Goal: Transaction & Acquisition: Purchase product/service

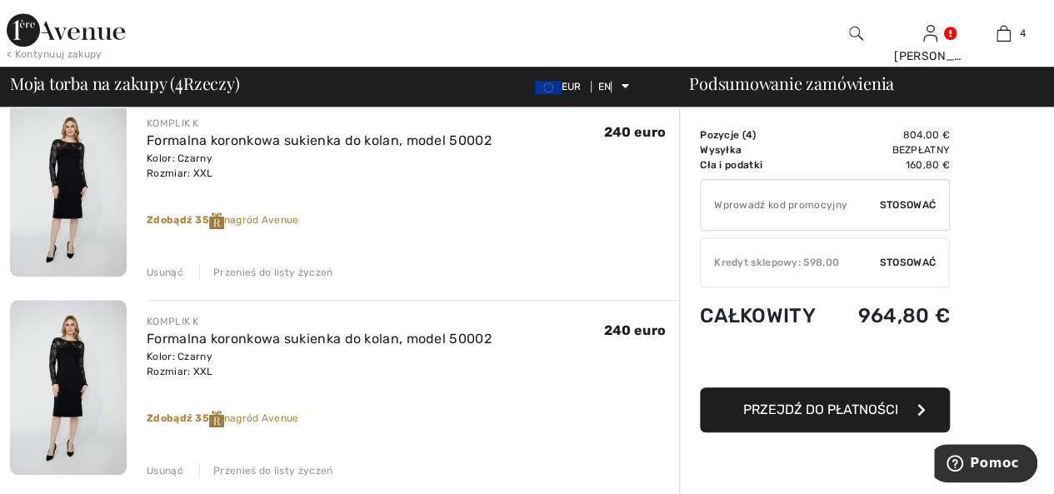
scroll to position [583, 0]
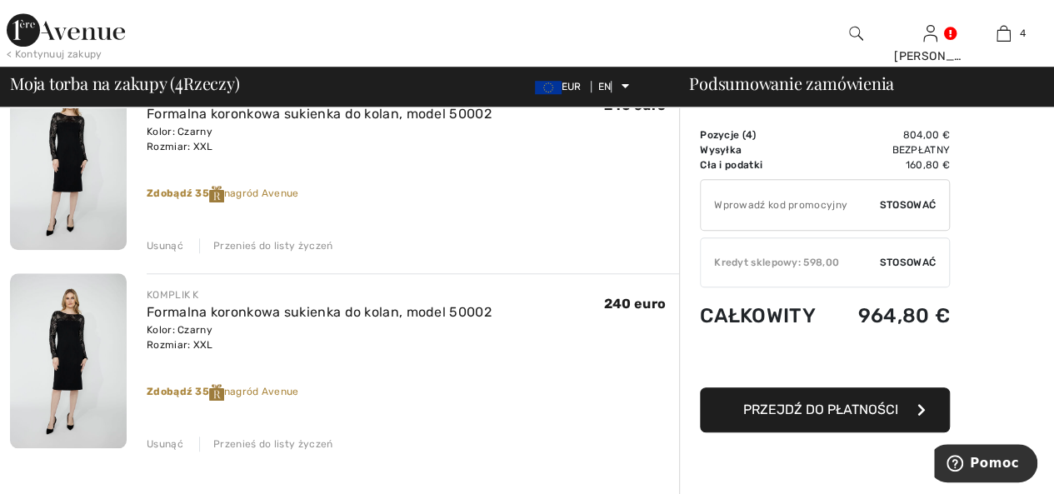
click at [160, 442] on font "Usunąć" at bounding box center [165, 444] width 37 height 12
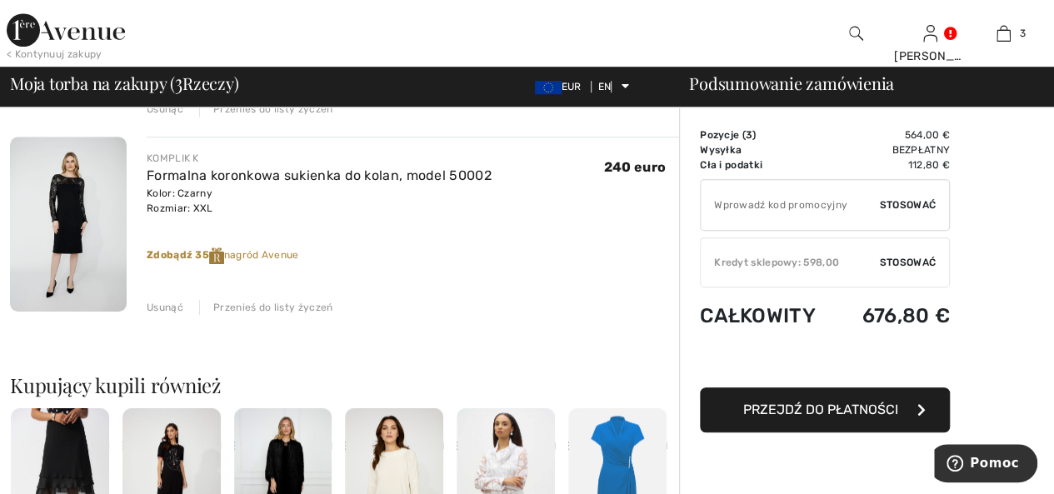
scroll to position [500, 0]
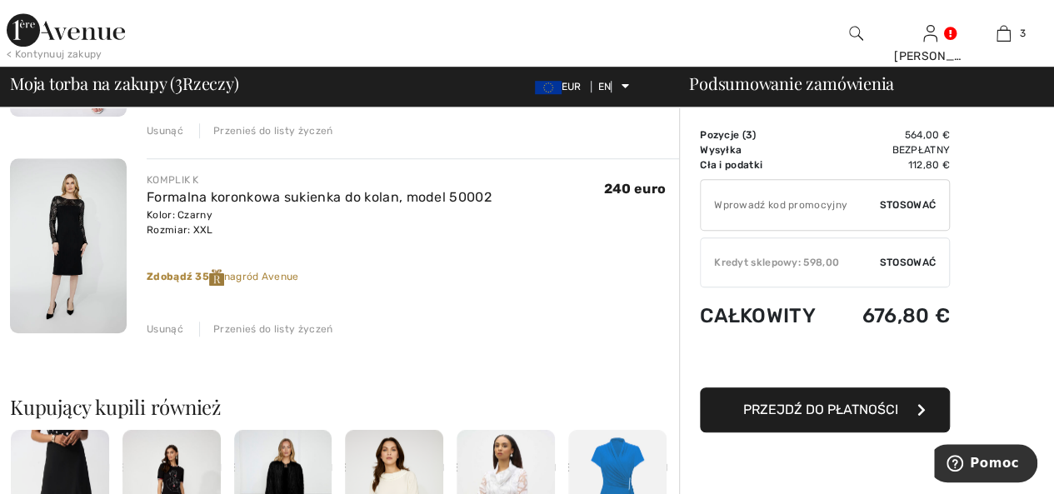
click at [71, 217] on img at bounding box center [68, 245] width 117 height 175
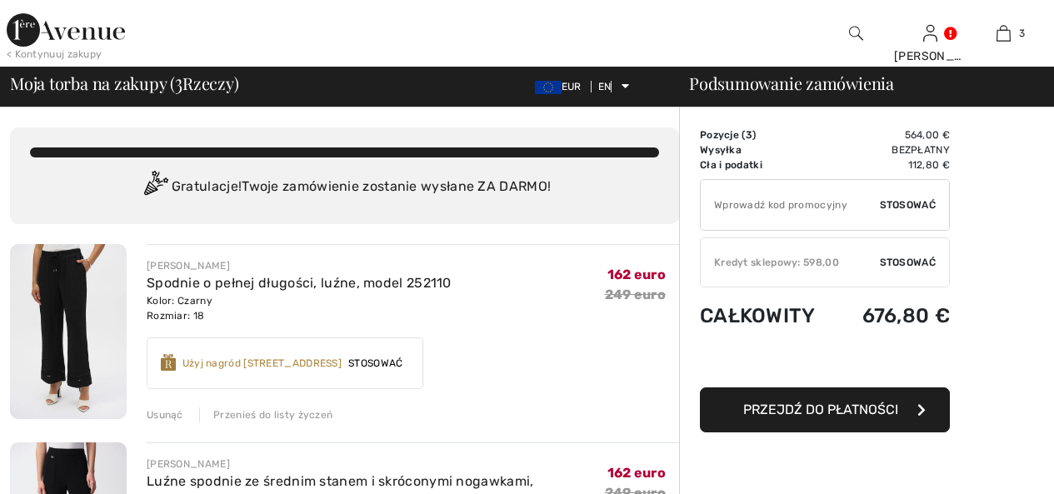
checkbox input "true"
